Goal: Information Seeking & Learning: Learn about a topic

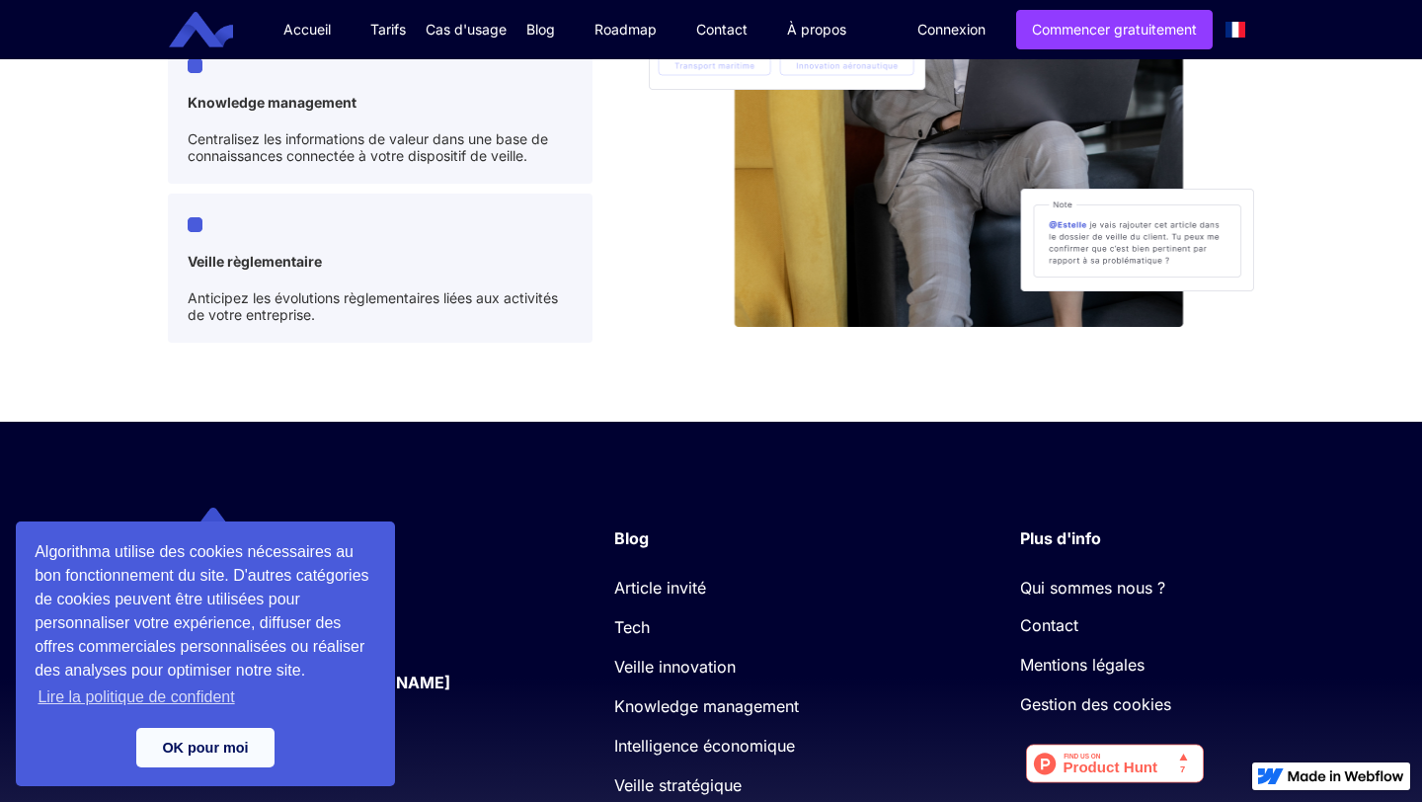
scroll to position [5400, 0]
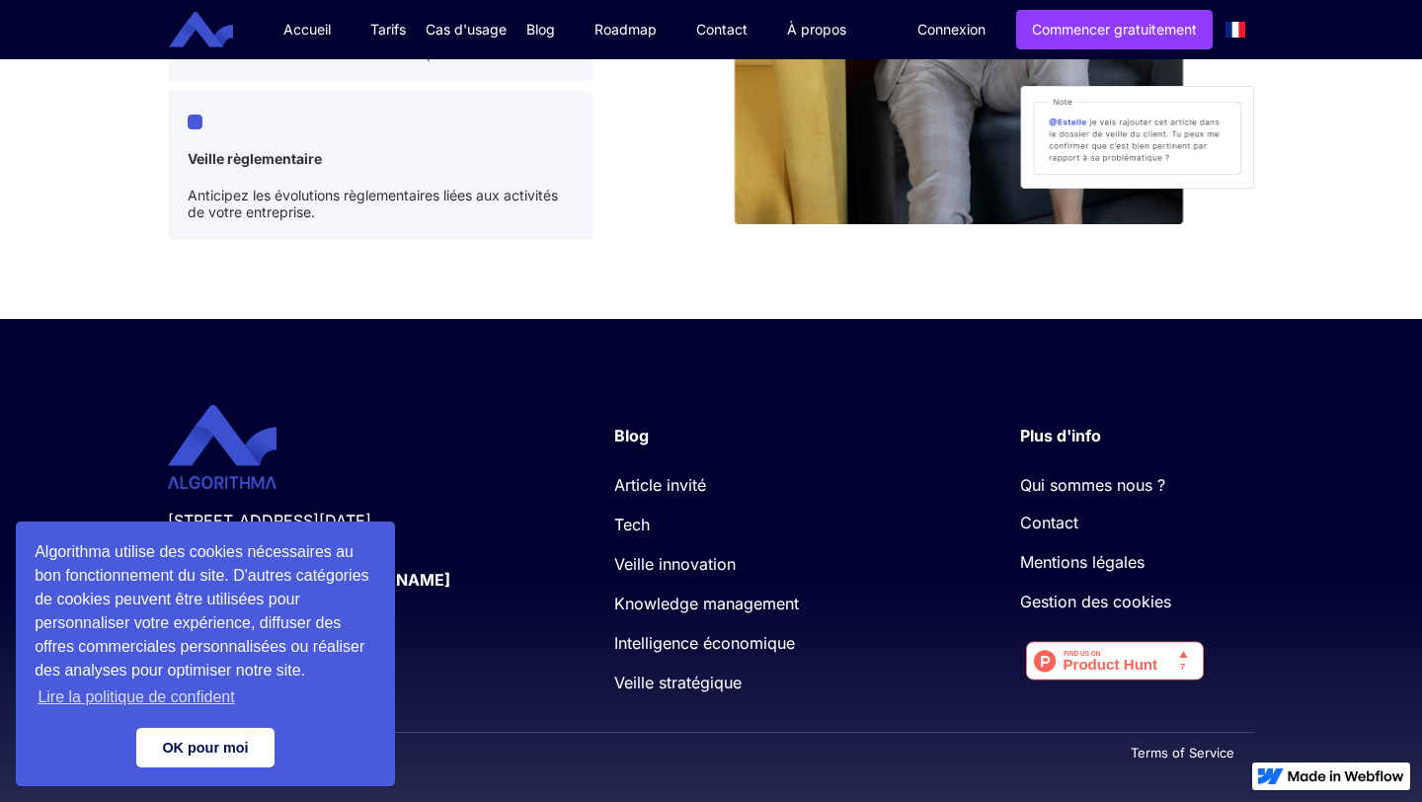
click at [227, 750] on link "OK pour moi" at bounding box center [205, 747] width 138 height 39
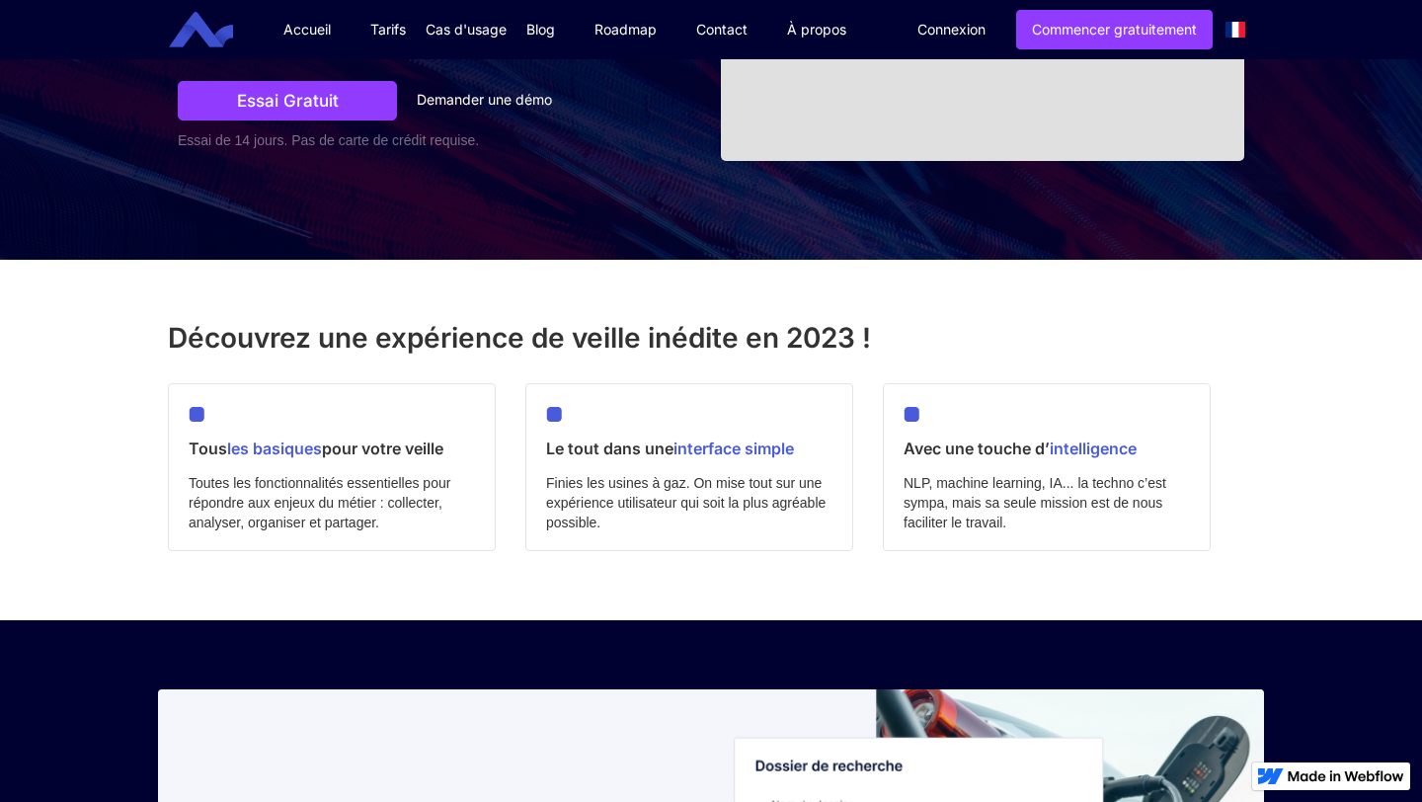
scroll to position [0, 0]
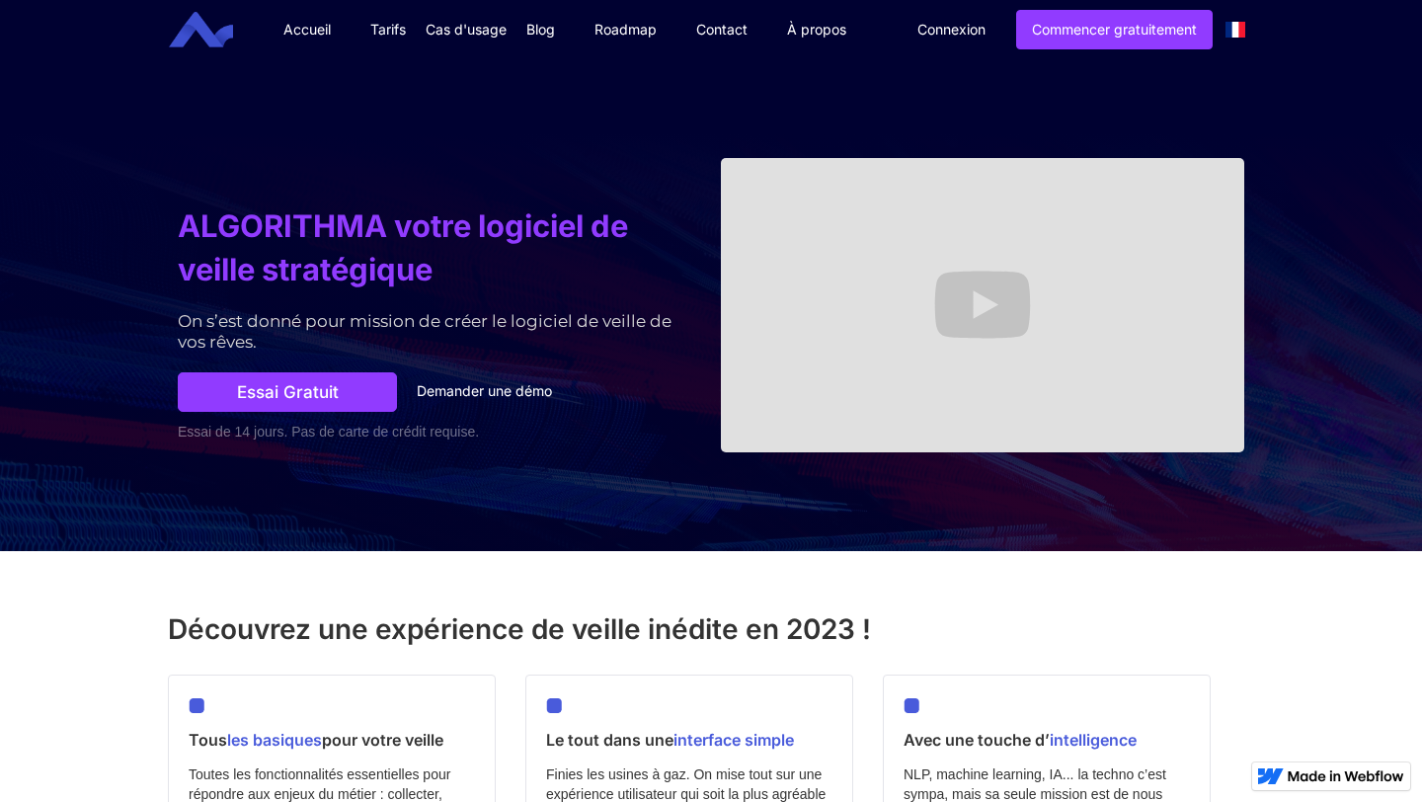
click at [389, 28] on link "Tarifs" at bounding box center [388, 29] width 75 height 59
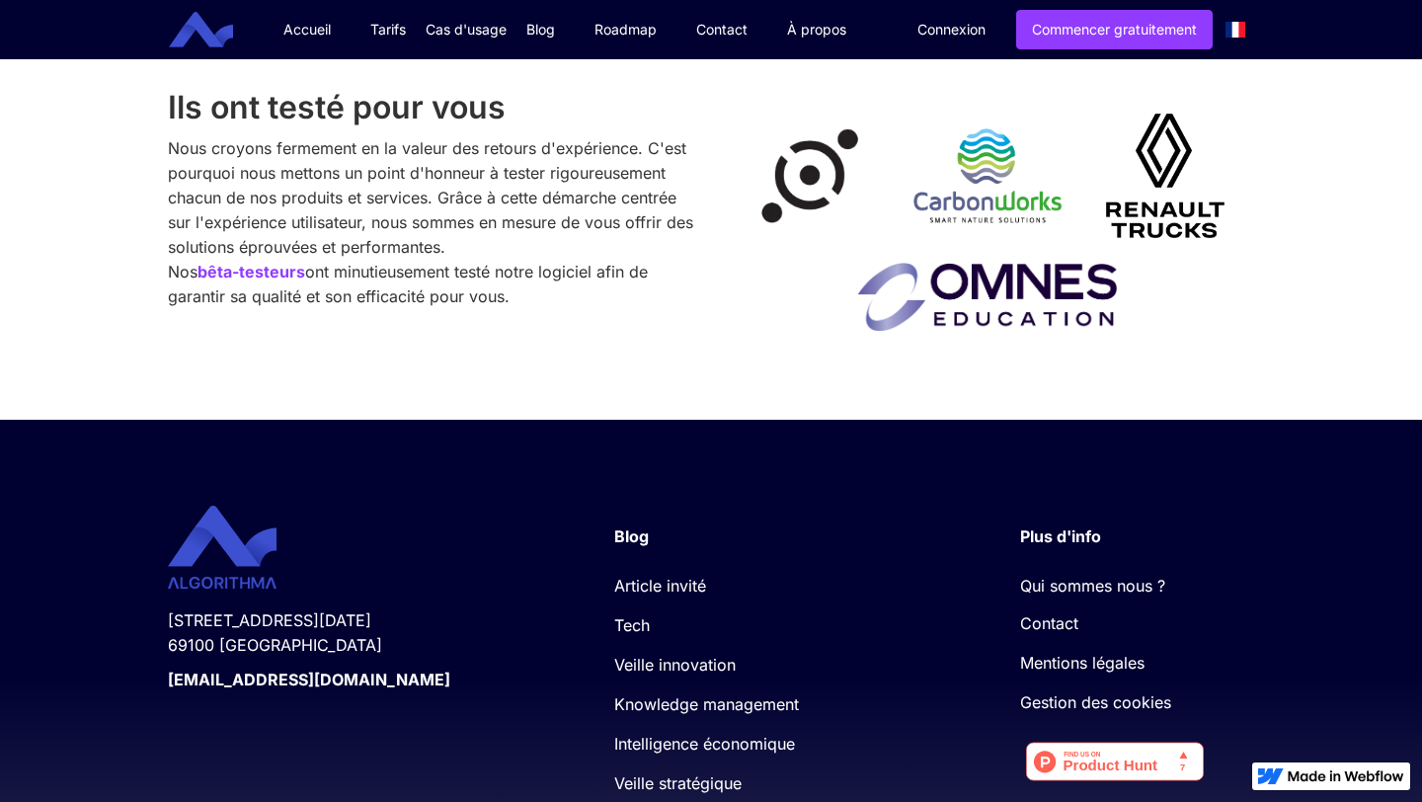
scroll to position [1140, 0]
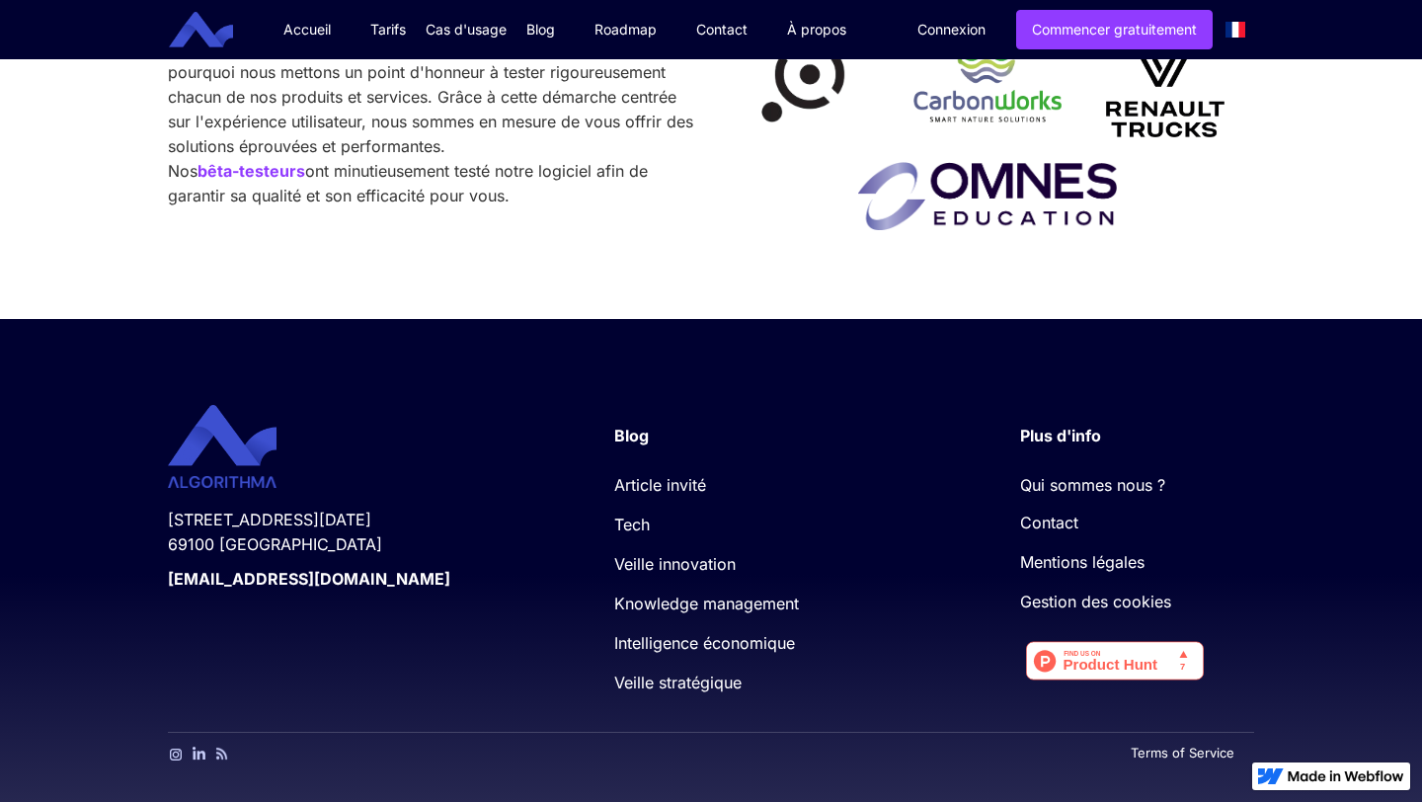
click at [455, 29] on div "Cas d'usage" at bounding box center [466, 30] width 81 height 20
click at [491, 66] on link "Veille Juridique" at bounding box center [500, 69] width 131 height 20
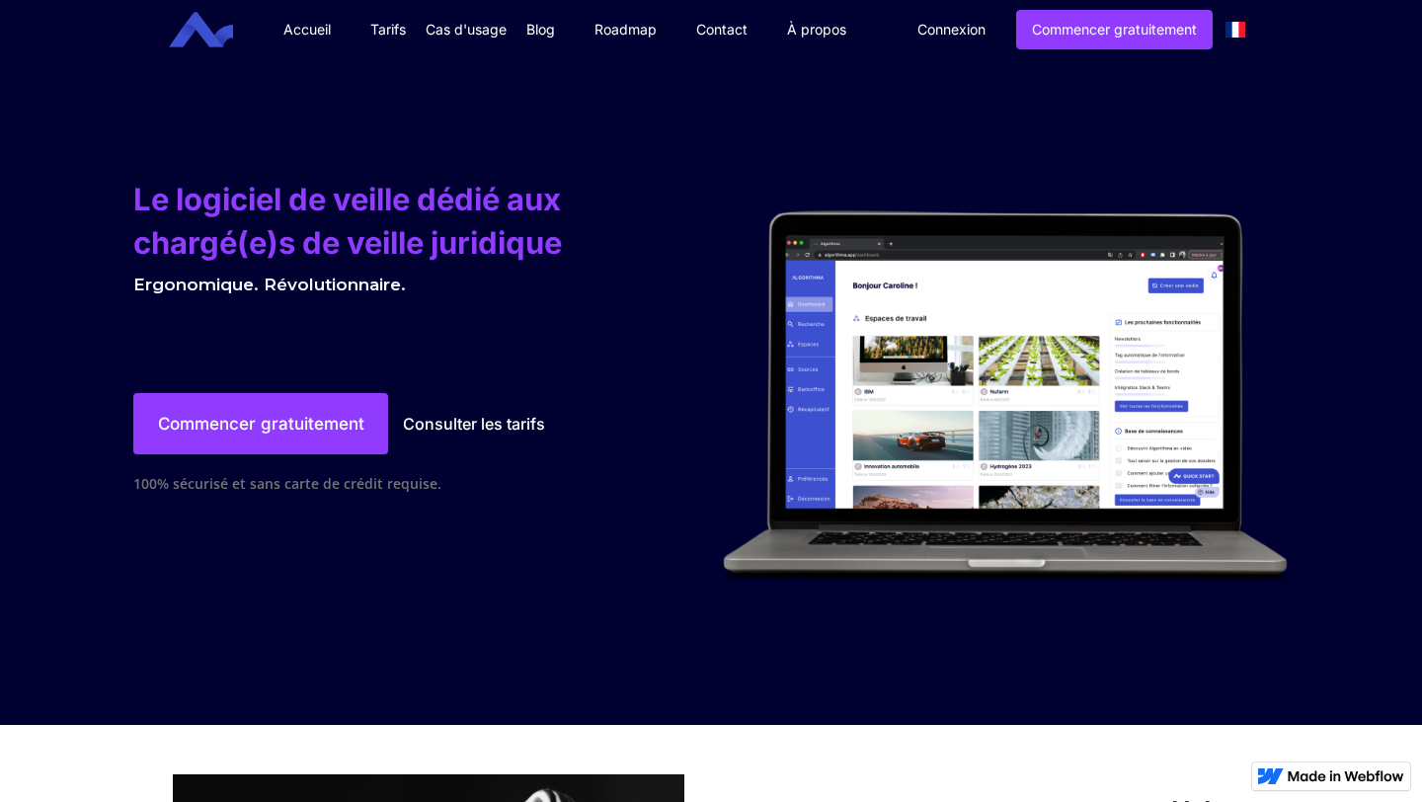
click at [211, 39] on img "home" at bounding box center [201, 30] width 64 height 37
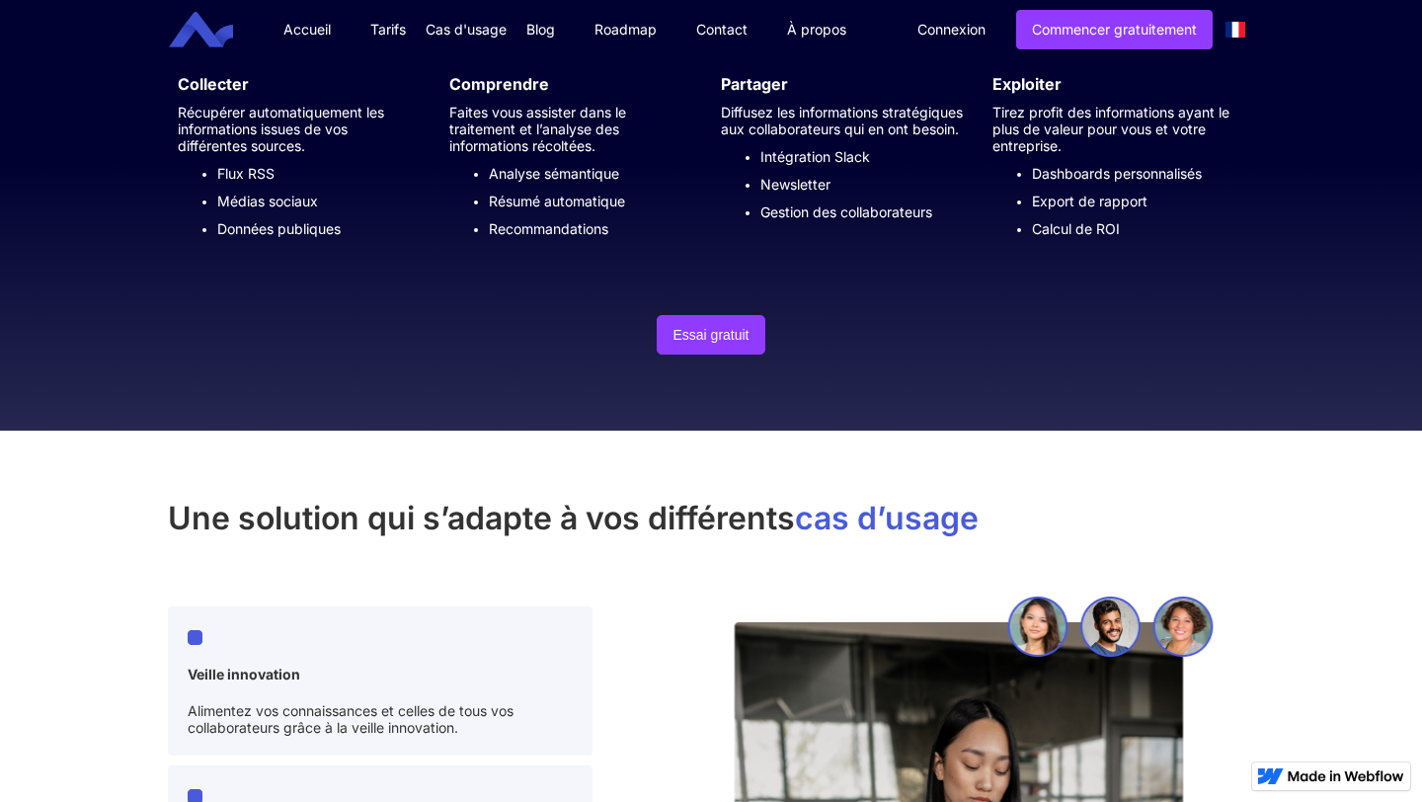
scroll to position [5400, 0]
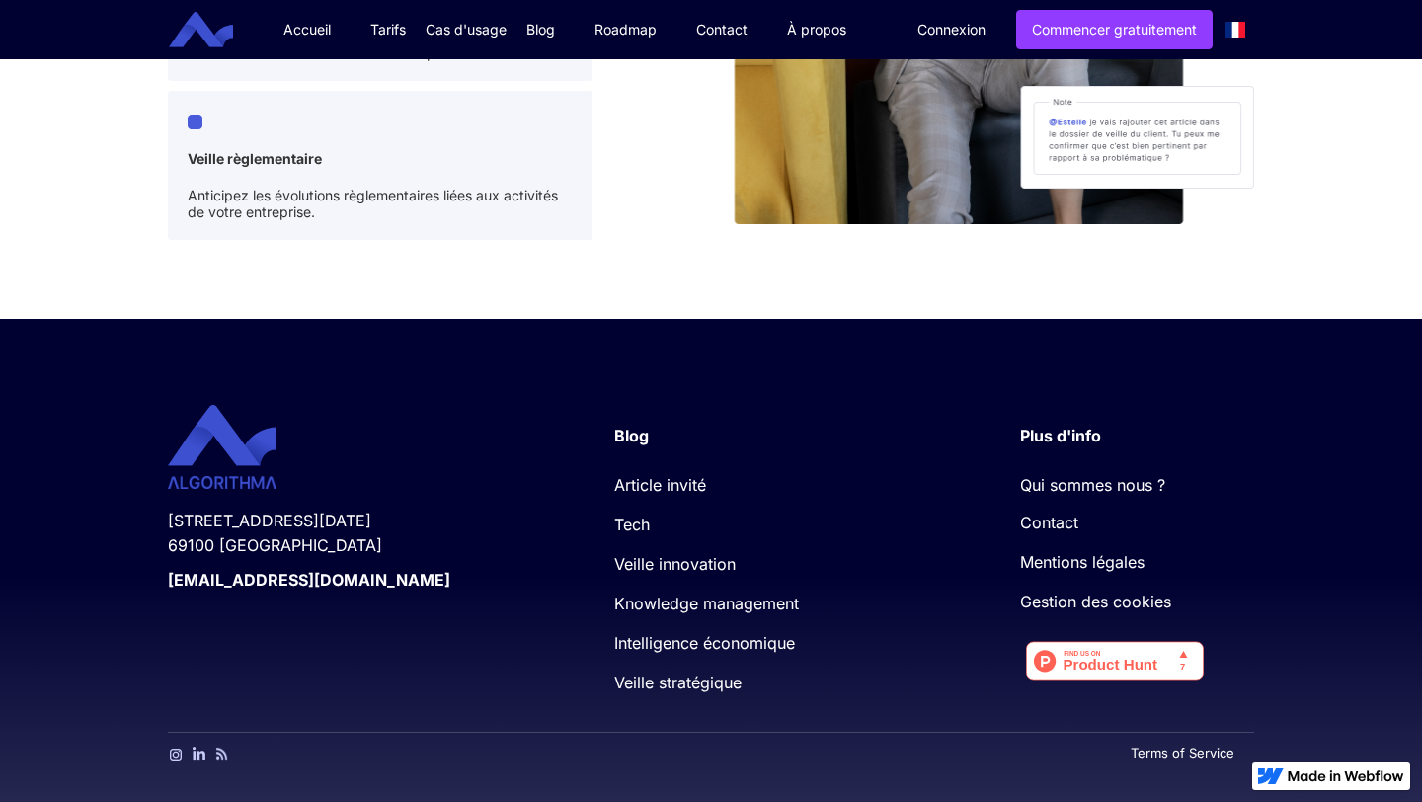
click at [1047, 513] on link "Contact" at bounding box center [1127, 522] width 214 height 30
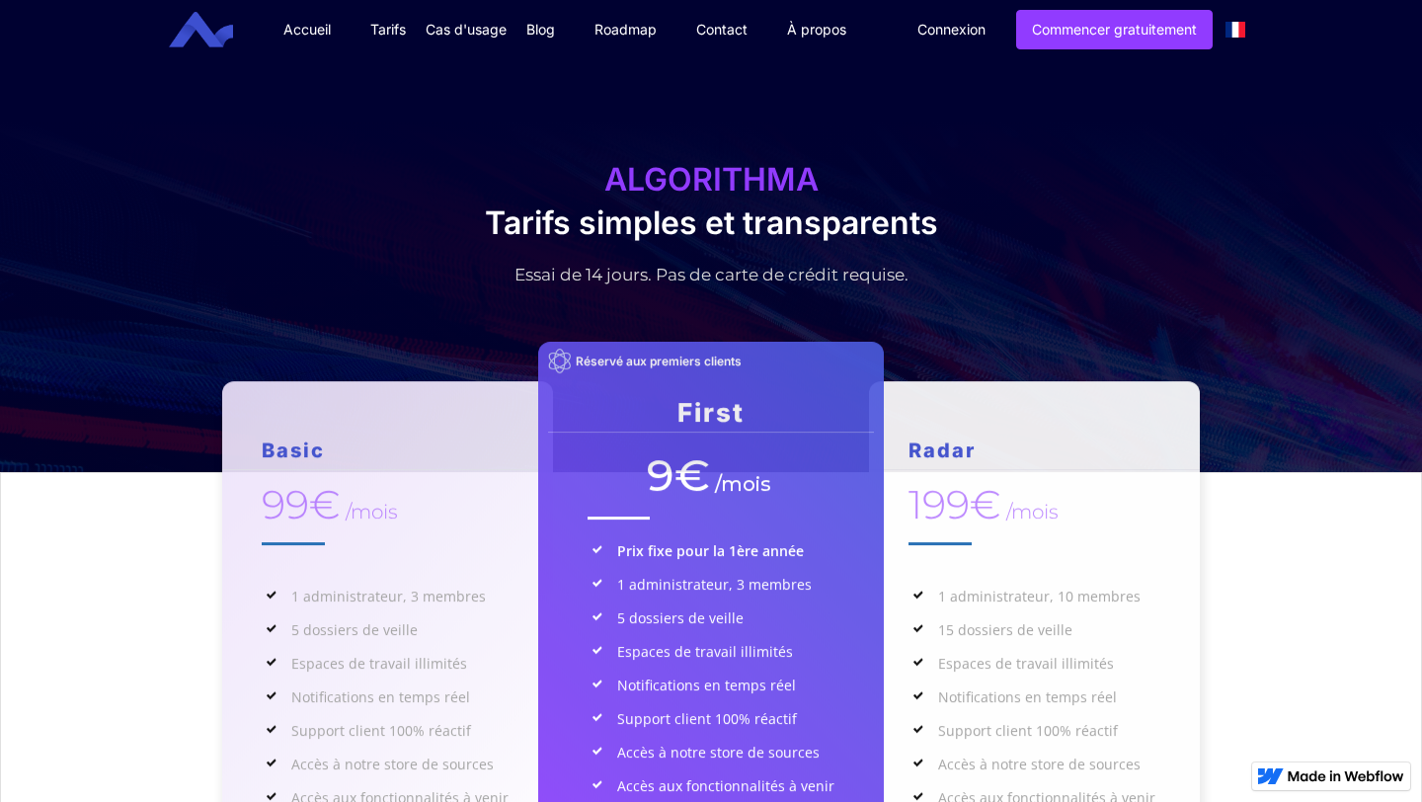
scroll to position [1140, 0]
